Goal: Transaction & Acquisition: Complete application form

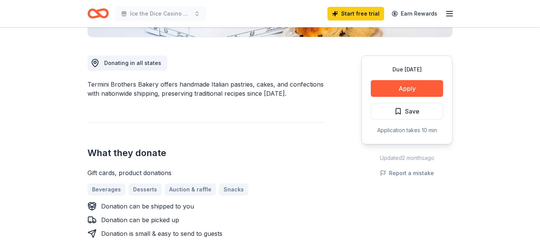
scroll to position [194, 0]
click at [398, 90] on button "Apply" at bounding box center [407, 88] width 72 height 17
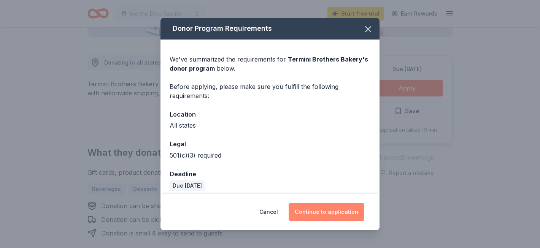
click at [338, 210] on button "Continue to application" at bounding box center [327, 212] width 76 height 18
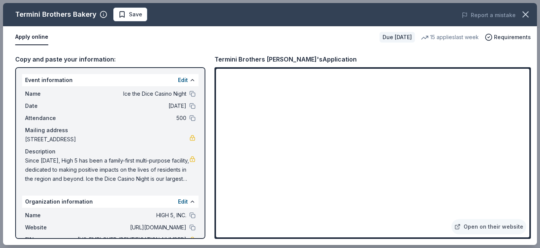
click at [180, 94] on span "Ice the Dice Casino Night" at bounding box center [131, 93] width 110 height 9
click at [190, 93] on button at bounding box center [192, 94] width 6 height 6
click at [187, 216] on div "Name HIGH 5, INC." at bounding box center [110, 215] width 170 height 9
click at [193, 215] on button at bounding box center [192, 216] width 6 height 6
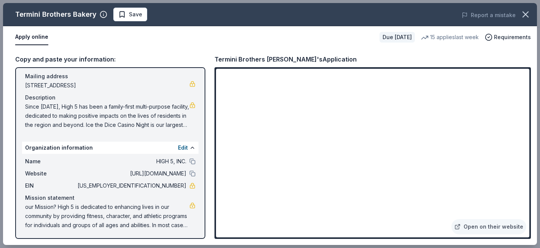
scroll to position [55, 0]
click at [191, 175] on button at bounding box center [192, 173] width 6 height 6
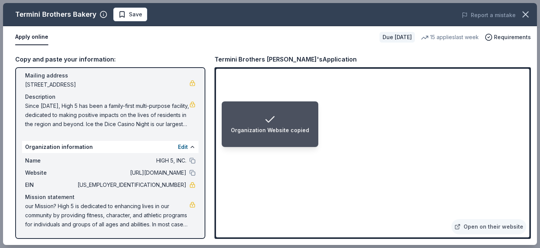
click at [243, 146] on li "Organization Website copied" at bounding box center [270, 125] width 97 height 46
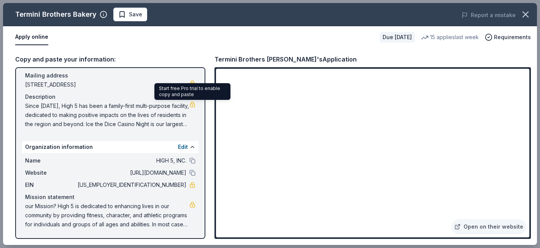
click at [192, 105] on link at bounding box center [192, 105] width 6 height 6
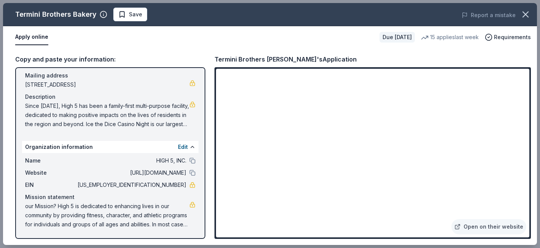
click at [422, 20] on div "Report a mistake" at bounding box center [433, 15] width 208 height 21
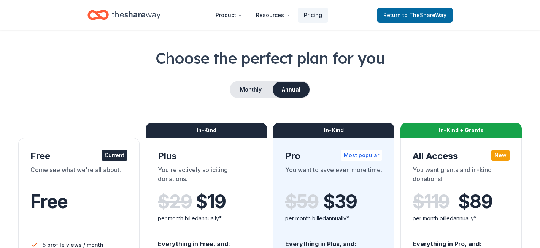
scroll to position [27, 0]
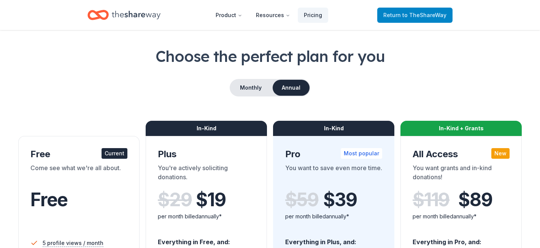
click at [414, 14] on span "to TheShareWay" at bounding box center [424, 15] width 44 height 6
